Goal: Task Accomplishment & Management: Use online tool/utility

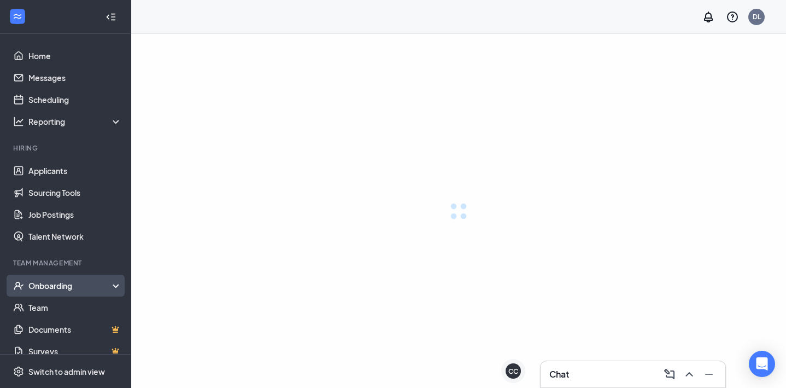
click at [54, 287] on div "Onboarding" at bounding box center [75, 285] width 94 height 11
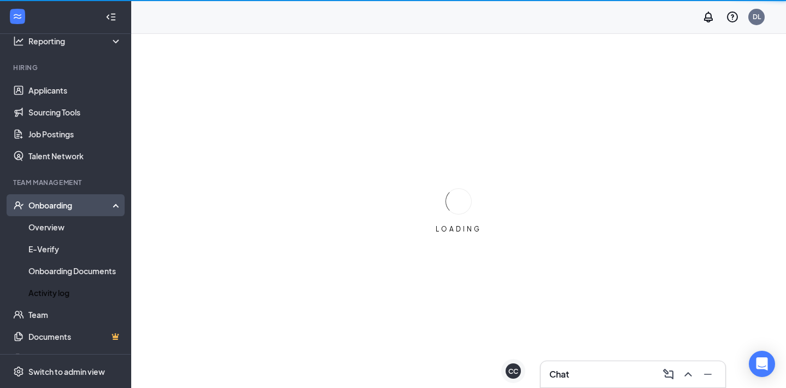
scroll to position [100, 0]
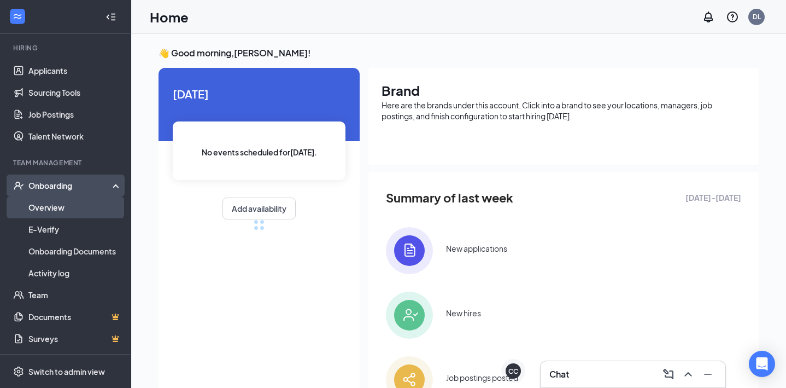
click at [49, 203] on link "Overview" at bounding box center [74, 207] width 93 height 22
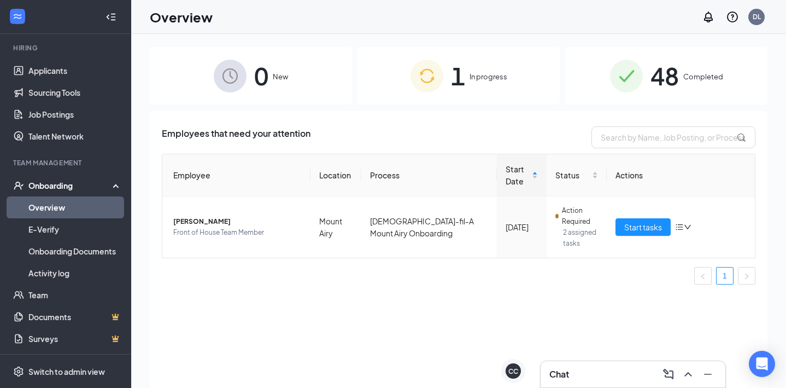
click at [459, 71] on span "1" at bounding box center [458, 76] width 14 height 38
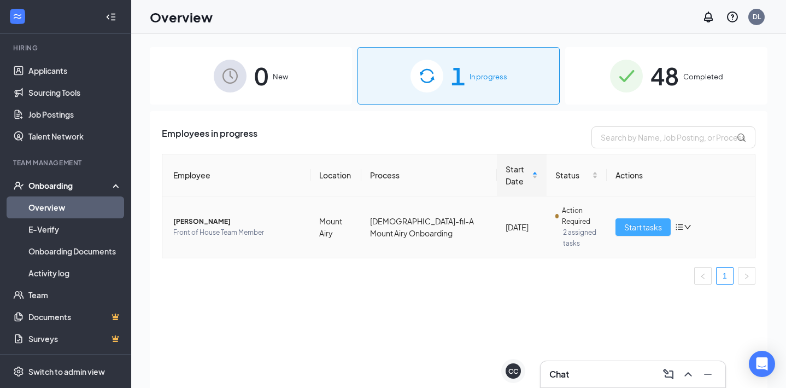
click at [633, 230] on span "Start tasks" at bounding box center [643, 227] width 38 height 12
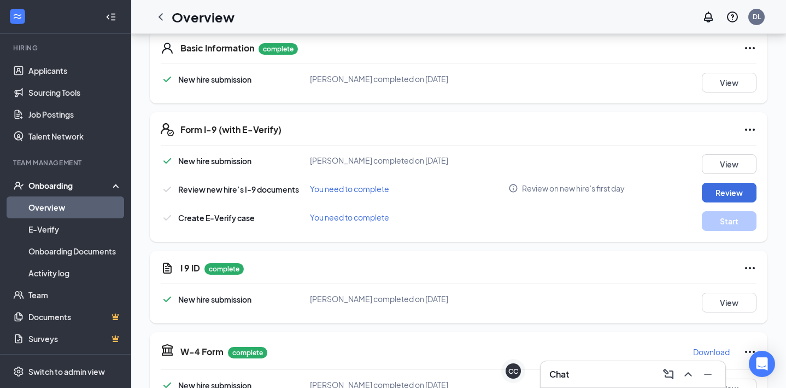
scroll to position [169, 0]
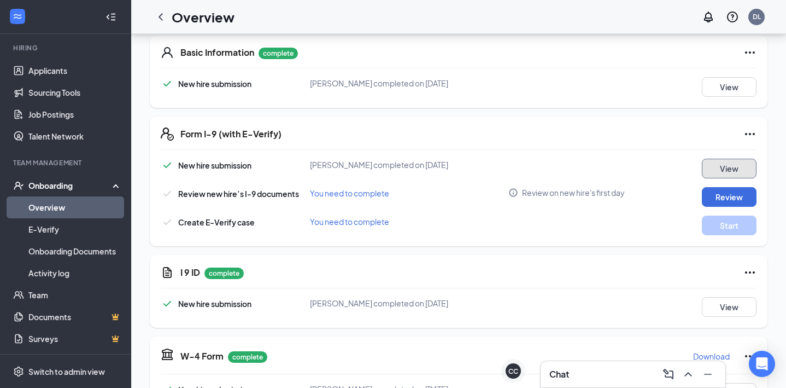
click at [725, 168] on button "View" at bounding box center [729, 169] width 55 height 20
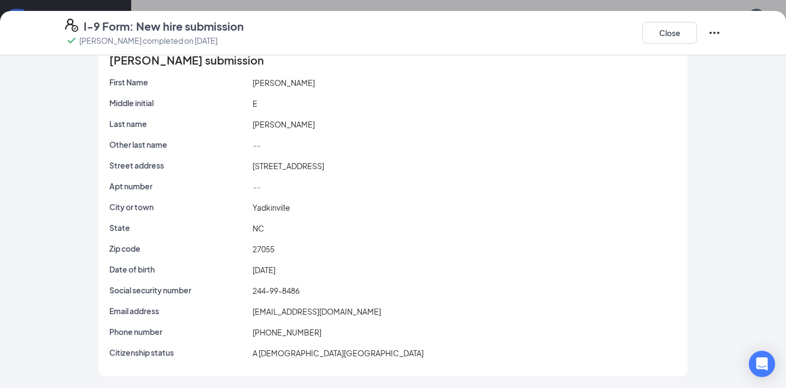
scroll to position [191, 0]
click at [664, 31] on button "Close" at bounding box center [669, 33] width 55 height 22
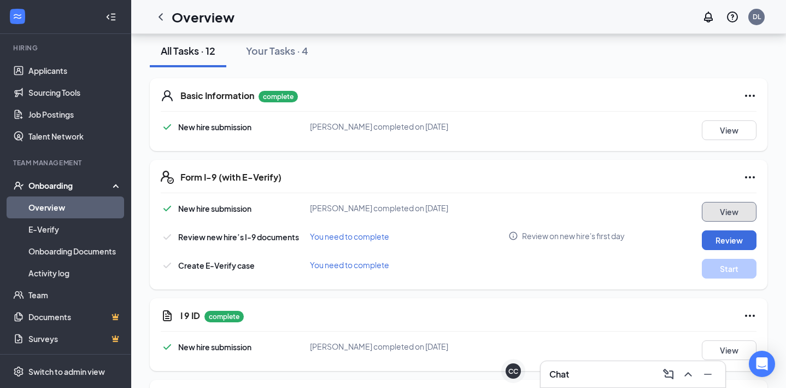
scroll to position [127, 0]
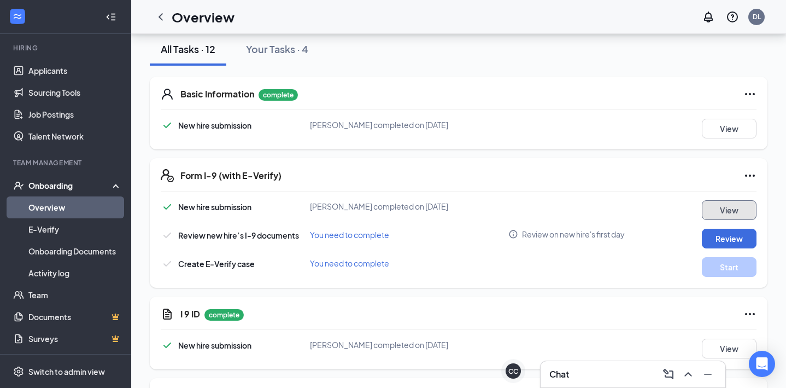
click at [716, 213] on button "View" at bounding box center [729, 210] width 55 height 20
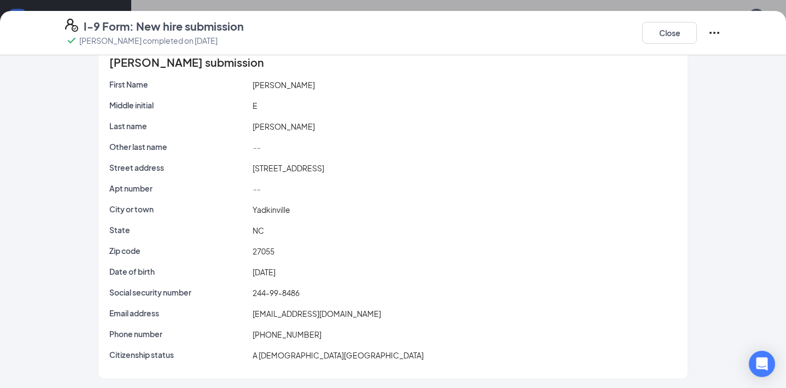
scroll to position [25, 0]
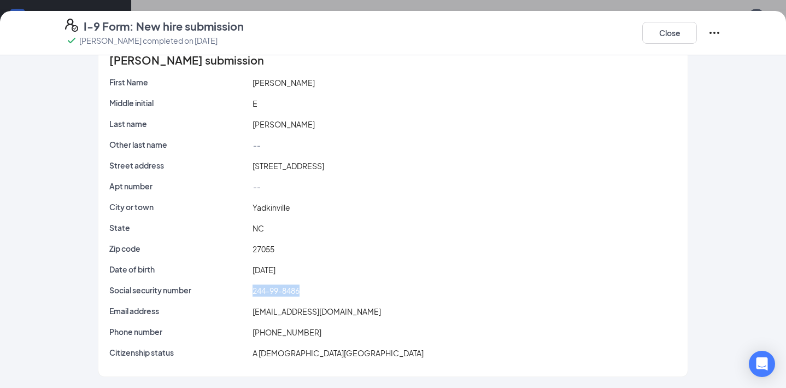
drag, startPoint x: 304, startPoint y: 292, endPoint x: 249, endPoint y: 293, distance: 55.2
click at [249, 293] on div "Social security number 244-99-8486" at bounding box center [393, 290] width 572 height 12
copy div "244-99-8486"
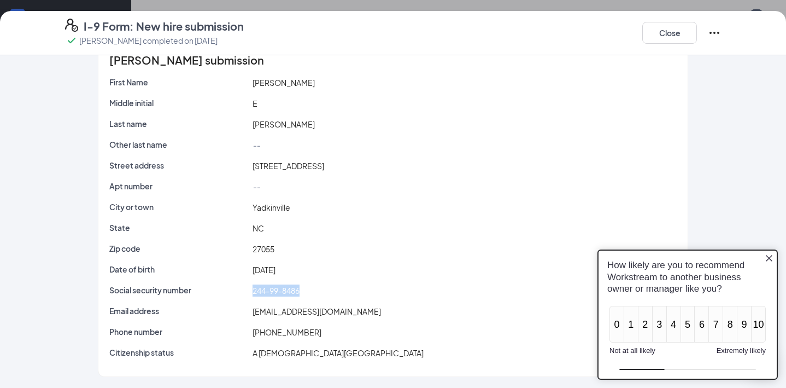
scroll to position [227, 0]
click at [659, 43] on button "Close" at bounding box center [669, 33] width 55 height 22
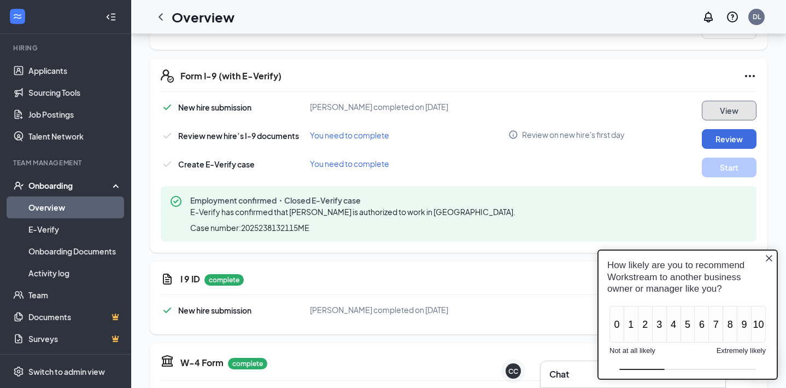
scroll to position [0, 0]
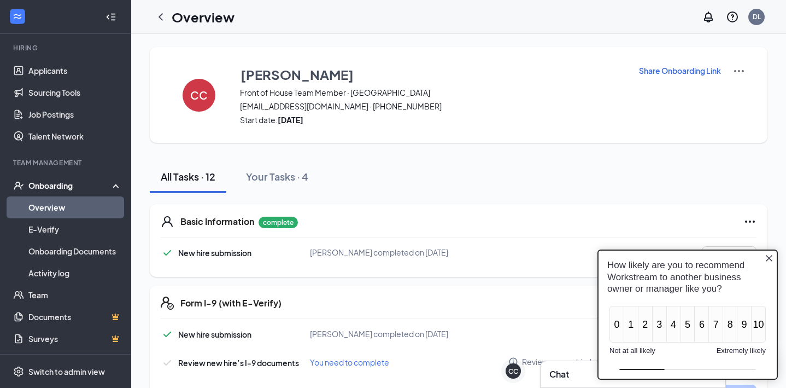
click at [67, 207] on link "Overview" at bounding box center [74, 207] width 93 height 22
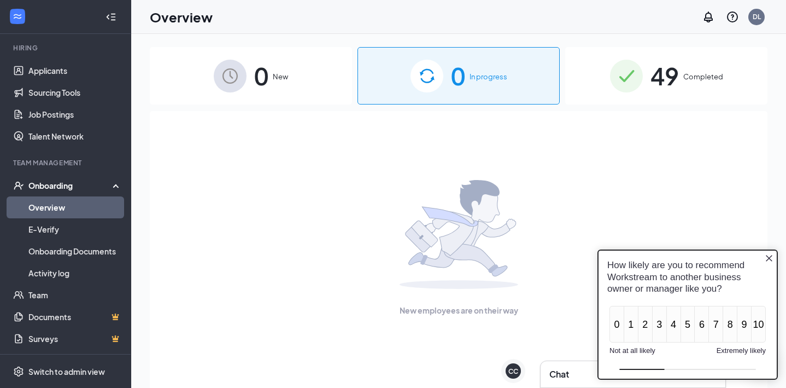
click at [683, 82] on span "Completed" at bounding box center [703, 76] width 40 height 11
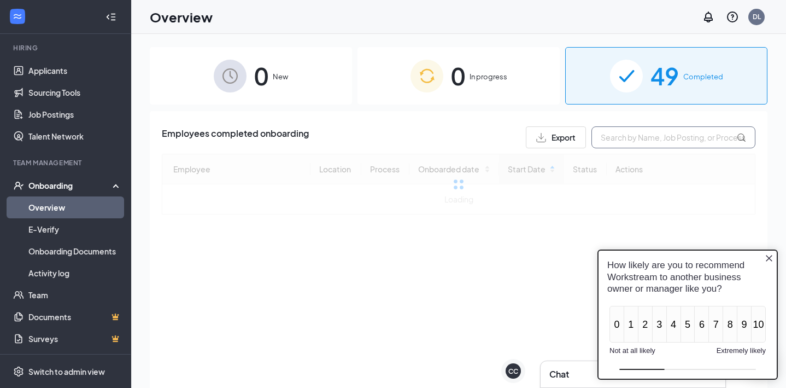
click at [626, 133] on input "text" at bounding box center [674, 137] width 164 height 22
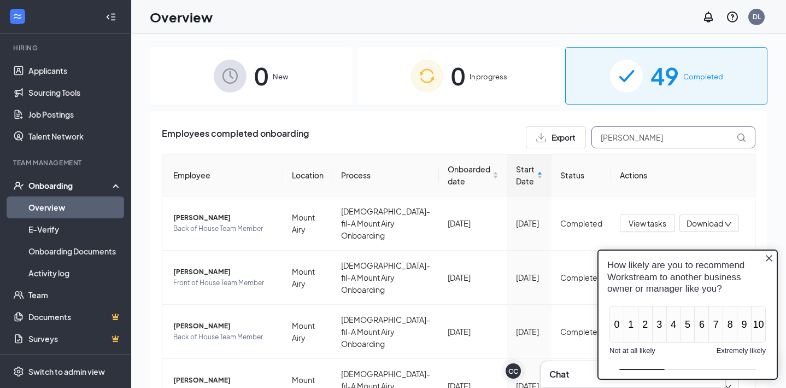
type input "[PERSON_NAME]"
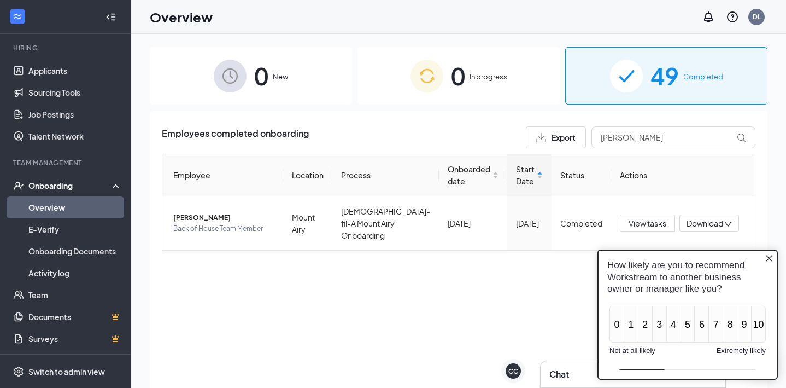
click at [770, 252] on div "How likely are you to recommend Workstream to another business owner or manager…" at bounding box center [688, 276] width 178 height 52
click at [769, 259] on icon "Close button" at bounding box center [769, 258] width 9 height 9
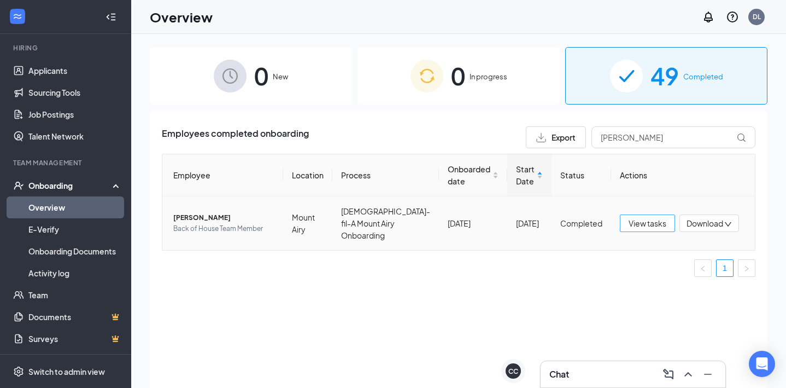
click at [640, 217] on span "View tasks" at bounding box center [648, 223] width 38 height 12
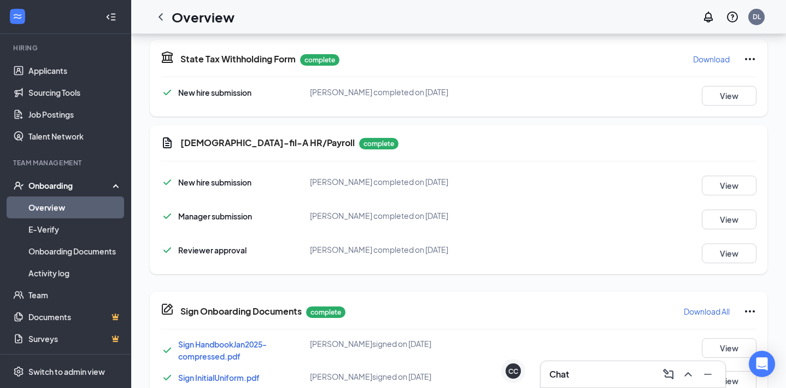
scroll to position [647, 0]
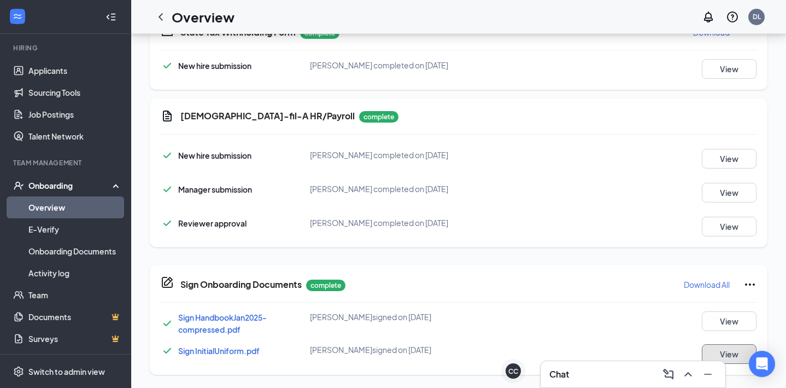
click at [725, 349] on button "View" at bounding box center [729, 354] width 55 height 20
